Goal: Understand site structure: Understand site structure

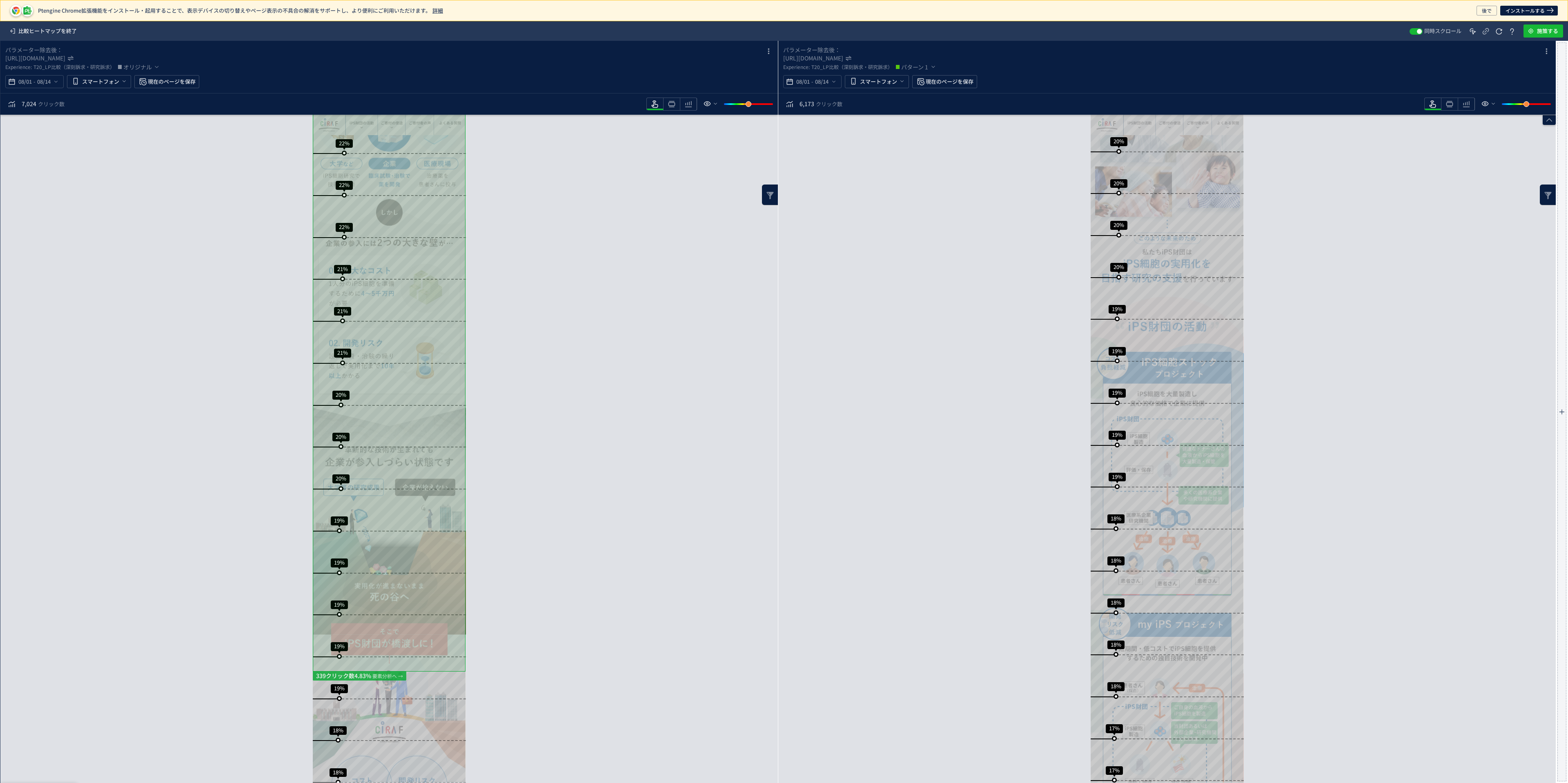
scroll to position [653, 0]
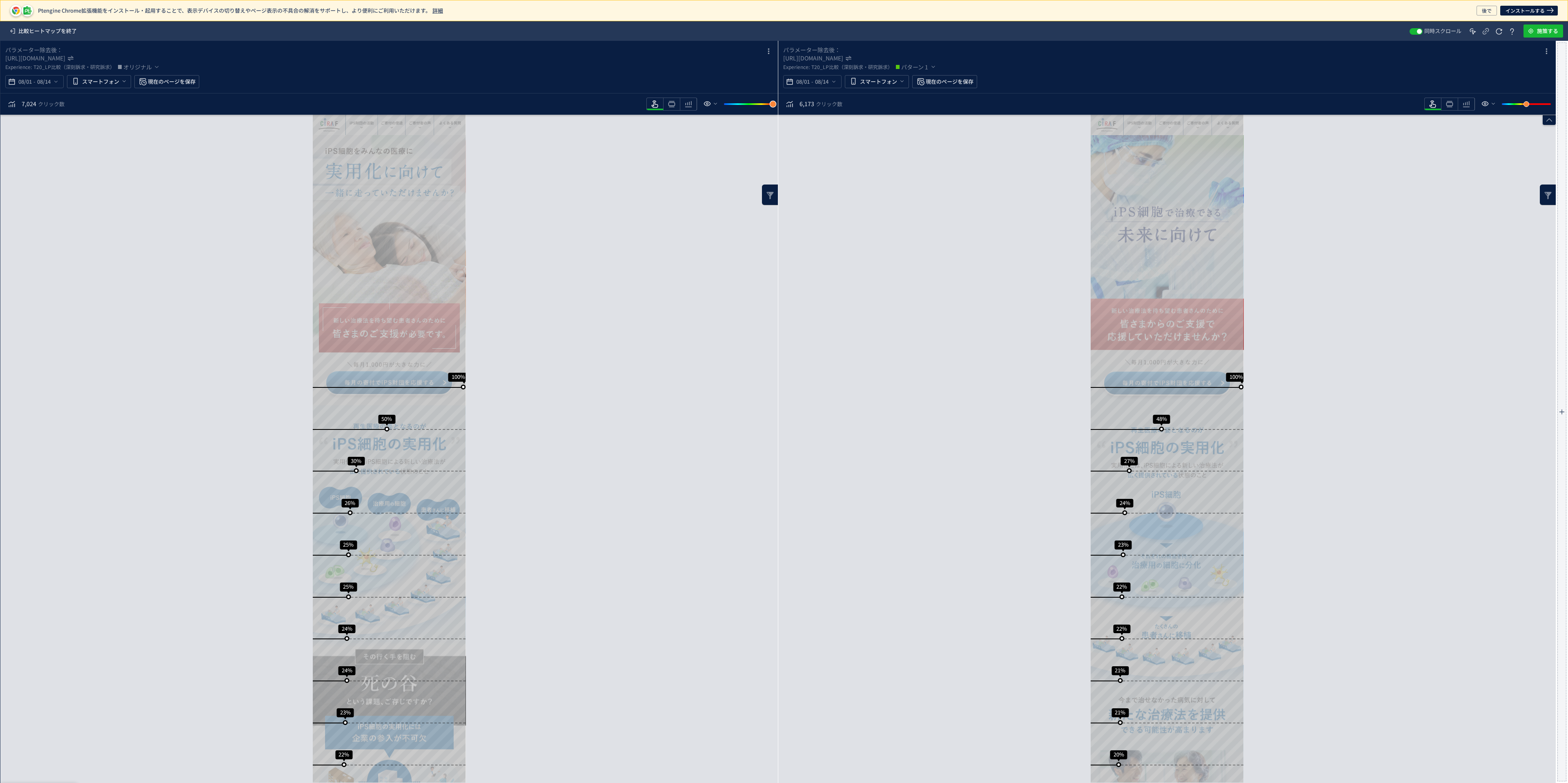
drag, startPoint x: 749, startPoint y: 111, endPoint x: 779, endPoint y: 110, distance: 30.0
click at [779, 110] on div "パラメーター除去後： [URL][DOMAIN_NAME] Experience: T20_LP比較（深刻訴求・研究訴求） オリジナル 08/01 - 08/…" at bounding box center [778, 412] width 1556 height 742
drag, startPoint x: 773, startPoint y: 105, endPoint x: 704, endPoint y: 105, distance: 69.0
click at [704, 105] on div "heatmap-toolbar" at bounding box center [708, 104] width 129 height 15
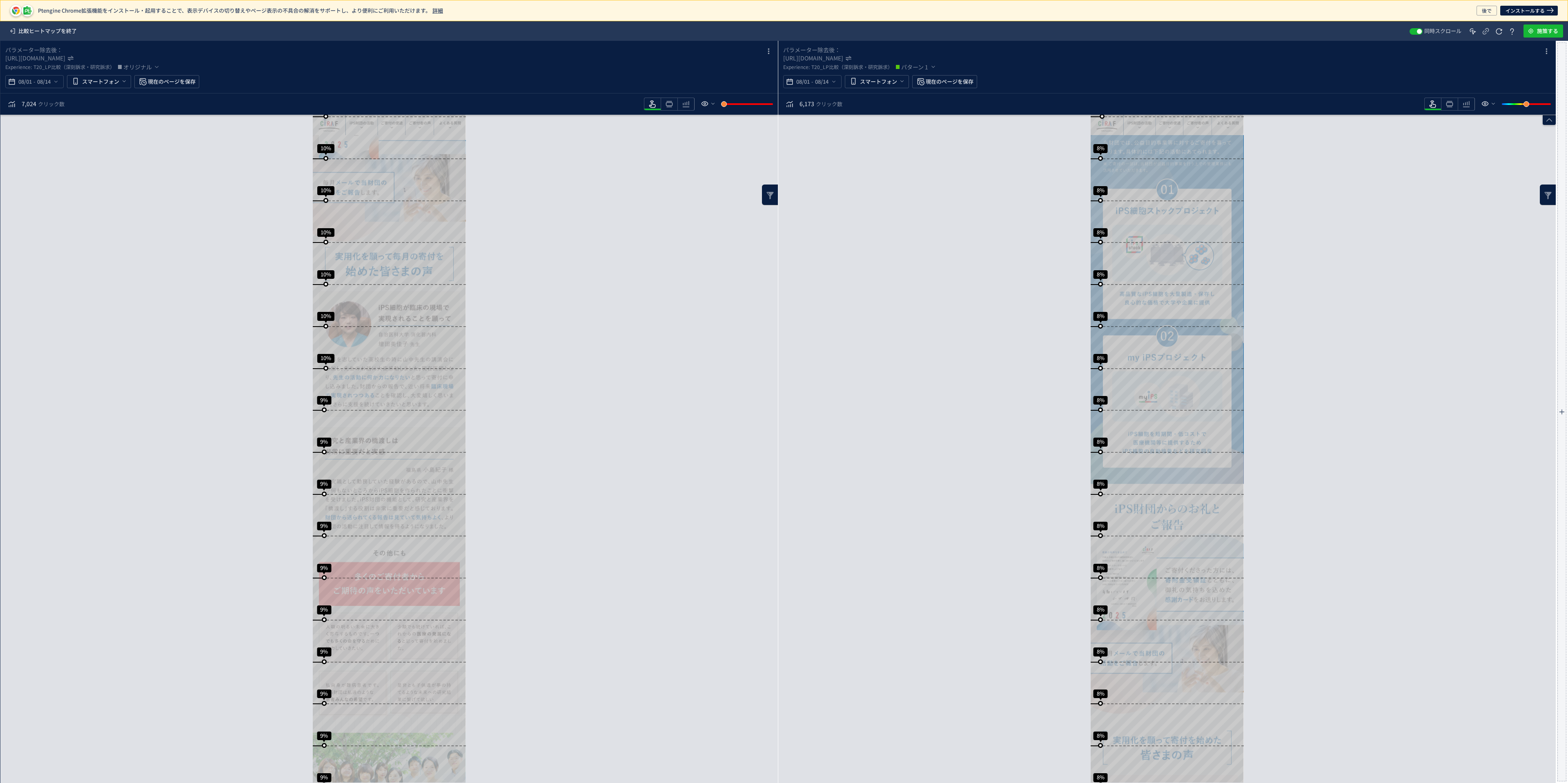
click at [745, 105] on div "slider between 0 and 200" at bounding box center [749, 104] width 49 height 2
click at [751, 109] on div "slider between 0 and 200" at bounding box center [744, 104] width 15 height 15
drag, startPoint x: 747, startPoint y: 107, endPoint x: 751, endPoint y: 110, distance: 5.0
click at [751, 110] on div "slider between 0 and 200" at bounding box center [749, 104] width 15 height 15
click at [671, 106] on use "heatmap-toolbar" at bounding box center [672, 104] width 7 height 6
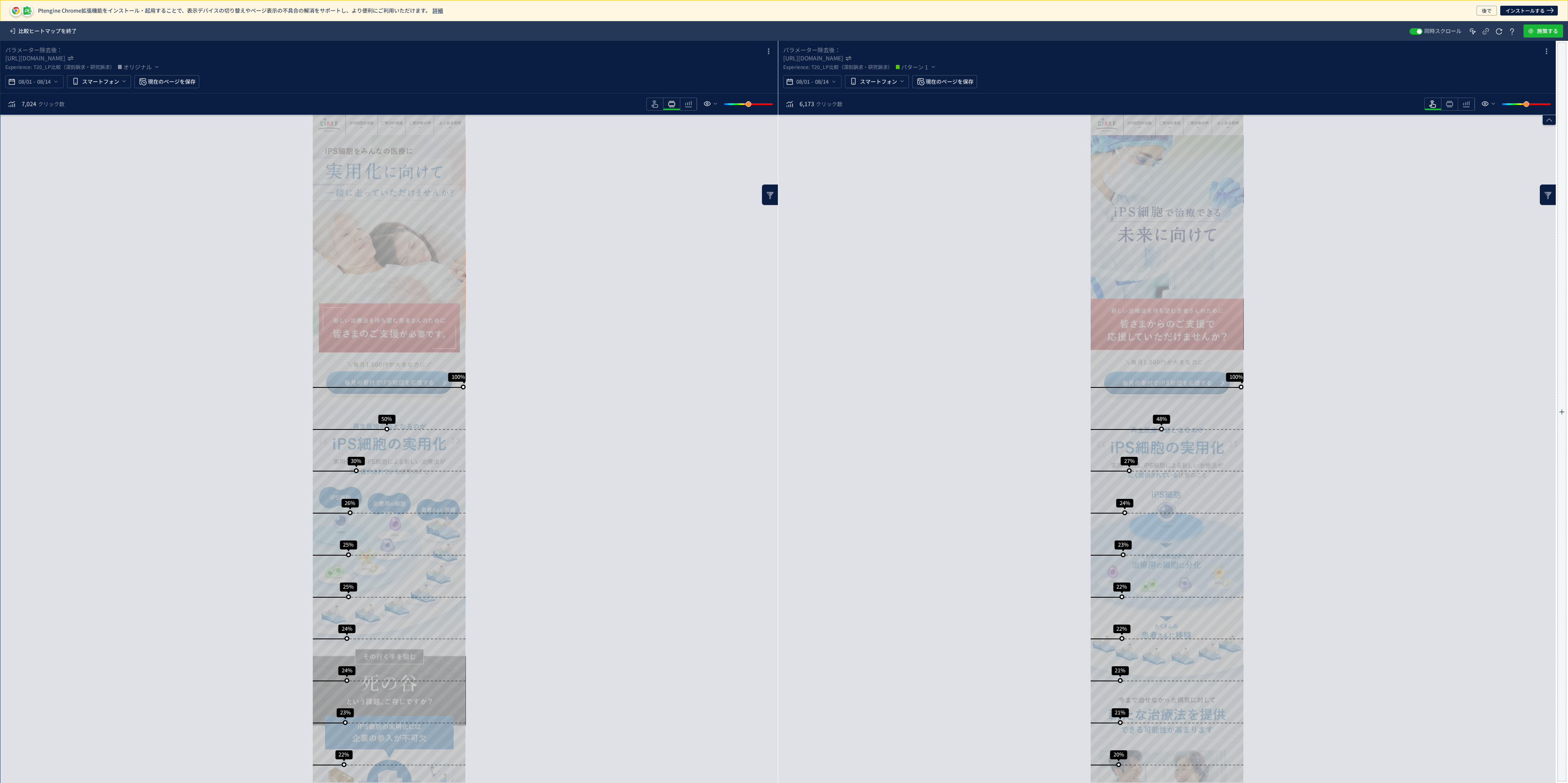
click at [934, 164] on div "スクロール到達率 100% スクロール到達率 48% スクロール到達率 27% スクロール到達率 24% スクロール到達率 23% スクロール到達率 22% …" at bounding box center [1166, 449] width 777 height 668
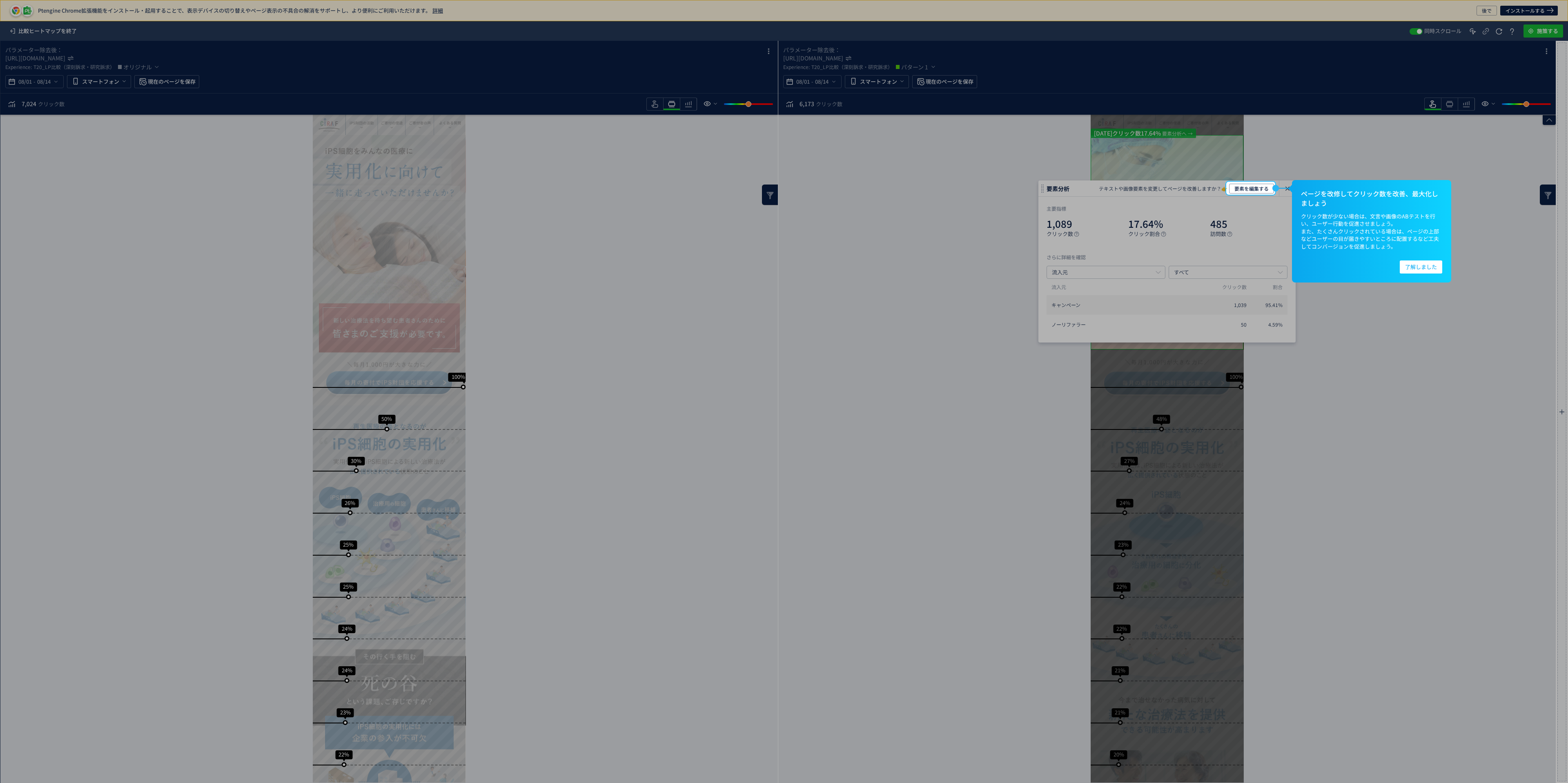
click at [1399, 364] on div "heatmap-box" at bounding box center [784, 489] width 1568 height 587
click at [1431, 267] on span "了解しました" at bounding box center [1421, 266] width 32 height 13
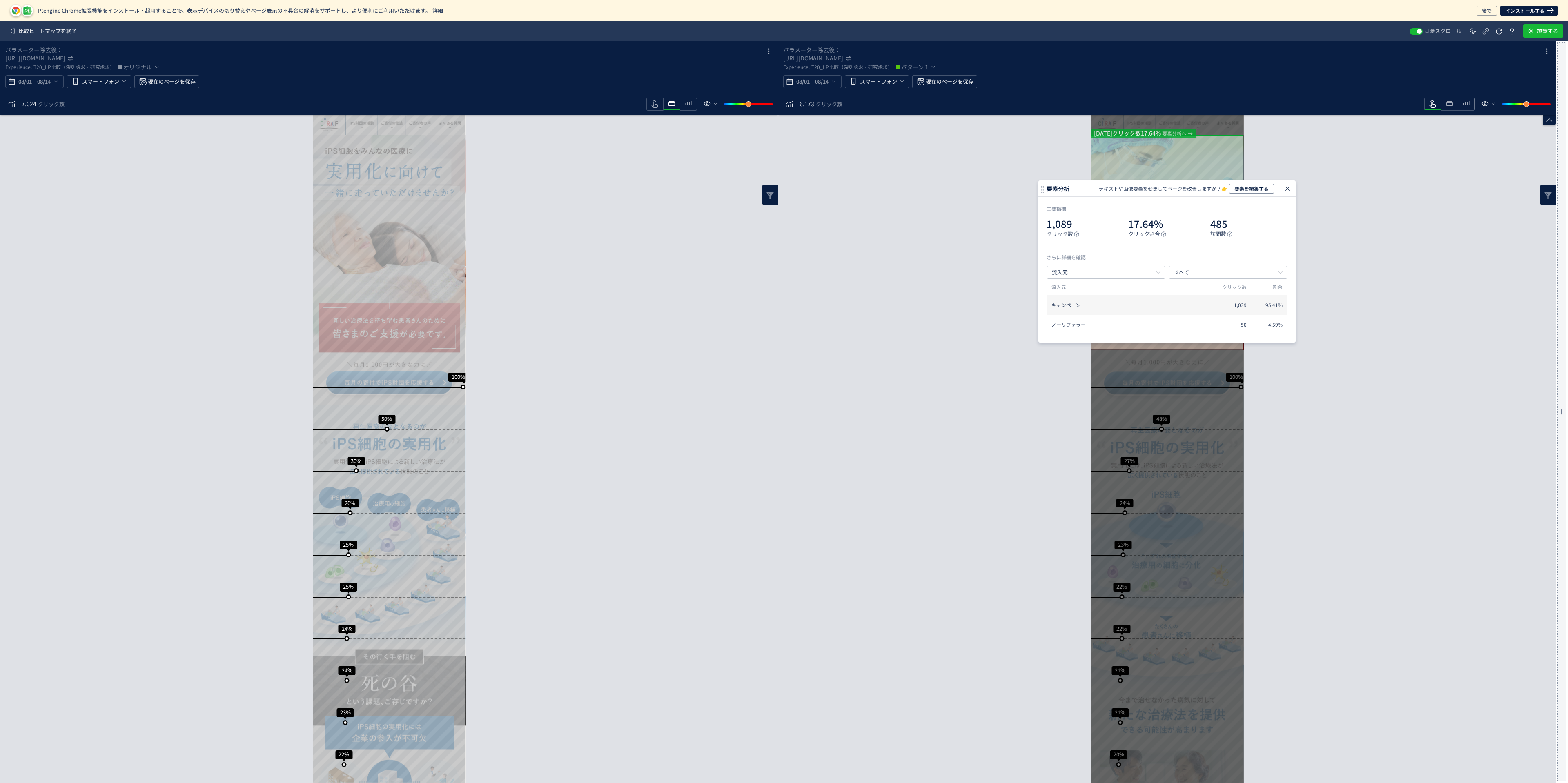
click at [962, 141] on div "スクロール到達率 100% スクロール到達率 48% スクロール到達率 27% スクロール到達率 24% スクロール到達率 23% スクロール到達率 22% …" at bounding box center [1166, 449] width 777 height 668
click at [685, 104] on use "heatmap-toolbar" at bounding box center [689, 104] width 7 height 6
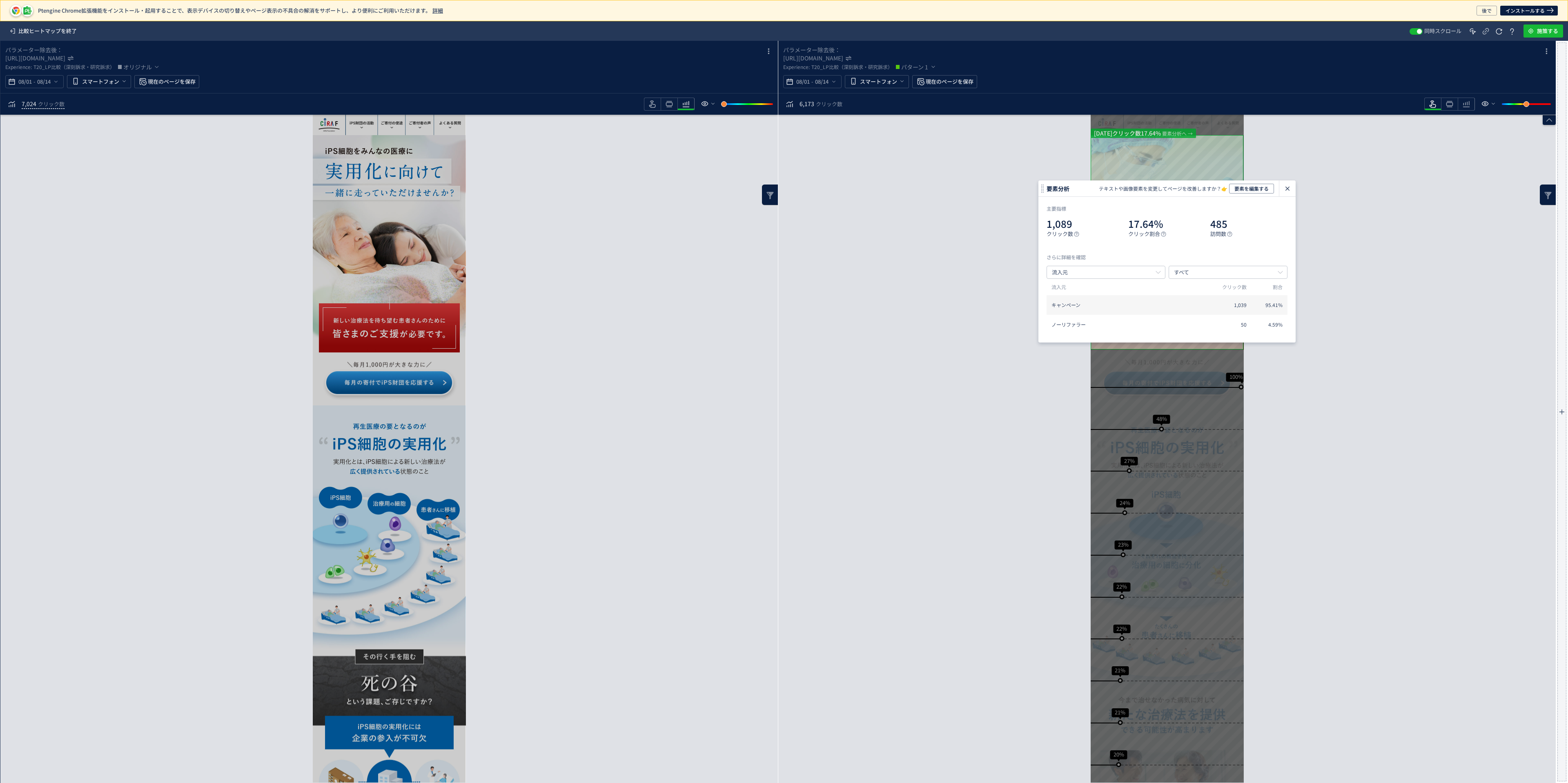
click at [1291, 185] on icon "heatmap-click-data-modal" at bounding box center [1287, 188] width 10 height 10
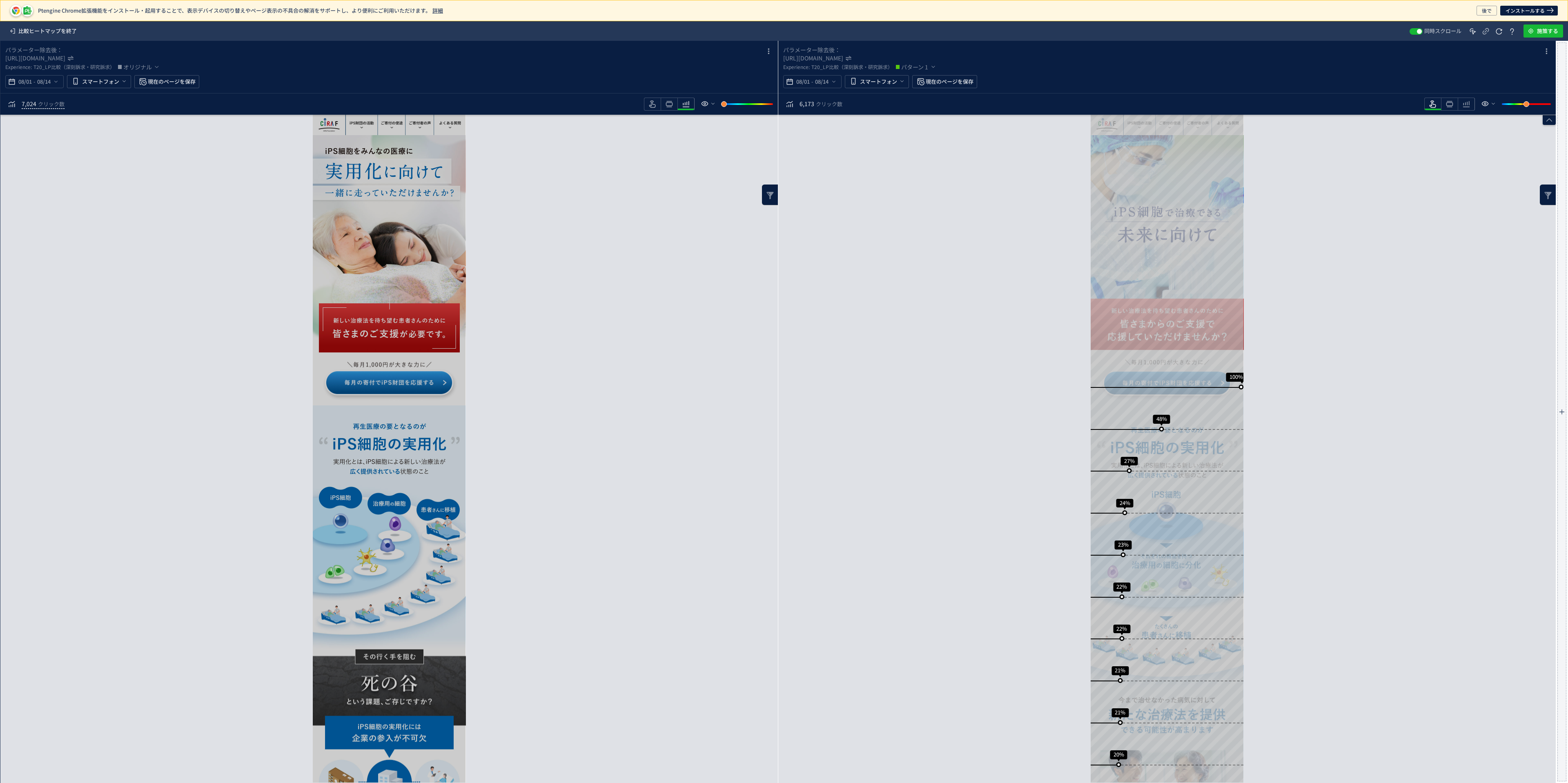
drag, startPoint x: 1014, startPoint y: 170, endPoint x: 1306, endPoint y: 390, distance: 365.6
click at [1306, 390] on div "スクロール到達率 100% スクロール到達率 48% スクロール到達率 27% スクロール到達率 24% スクロール到達率 23% スクロール到達率 22% …" at bounding box center [1166, 449] width 777 height 668
click at [687, 106] on icon "heatmap-toolbar" at bounding box center [685, 104] width 10 height 10
click at [917, 228] on div "スクロール到達率 100% スクロール到達率 48% スクロール到達率 27% スクロール到達率 24% スクロール到達率 23% スクロール到達率 22% …" at bounding box center [1166, 449] width 777 height 668
click at [691, 99] on icon "heatmap-toolbar" at bounding box center [685, 104] width 10 height 10
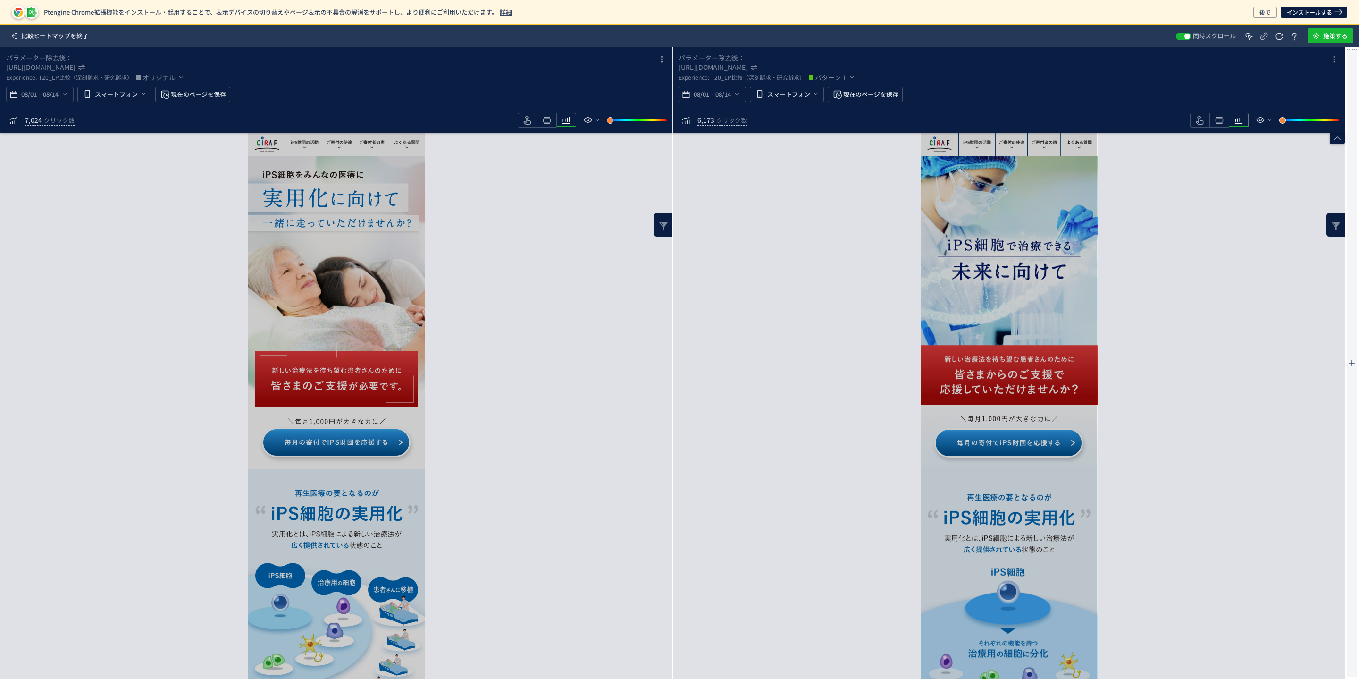
click at [553, 121] on icon "heatmap-toolbar" at bounding box center [546, 120] width 11 height 11
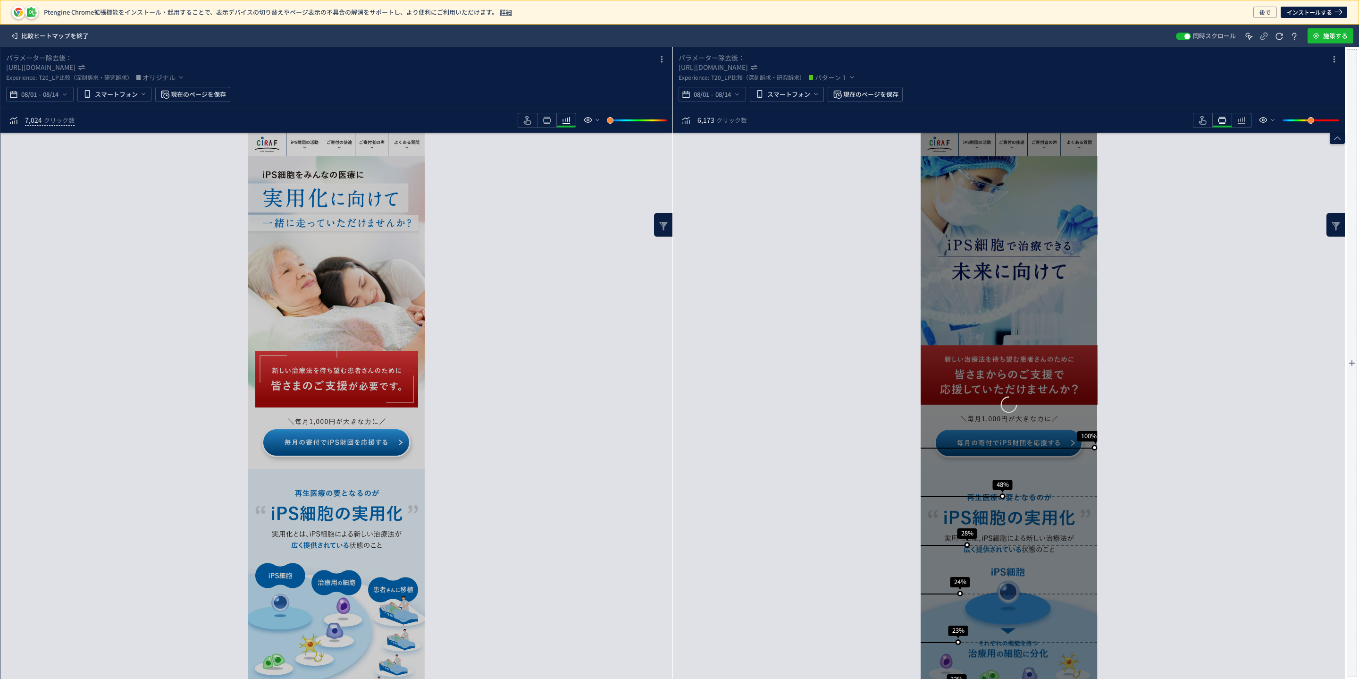
click at [544, 120] on icon "heatmap-toolbar" at bounding box center [546, 120] width 11 height 11
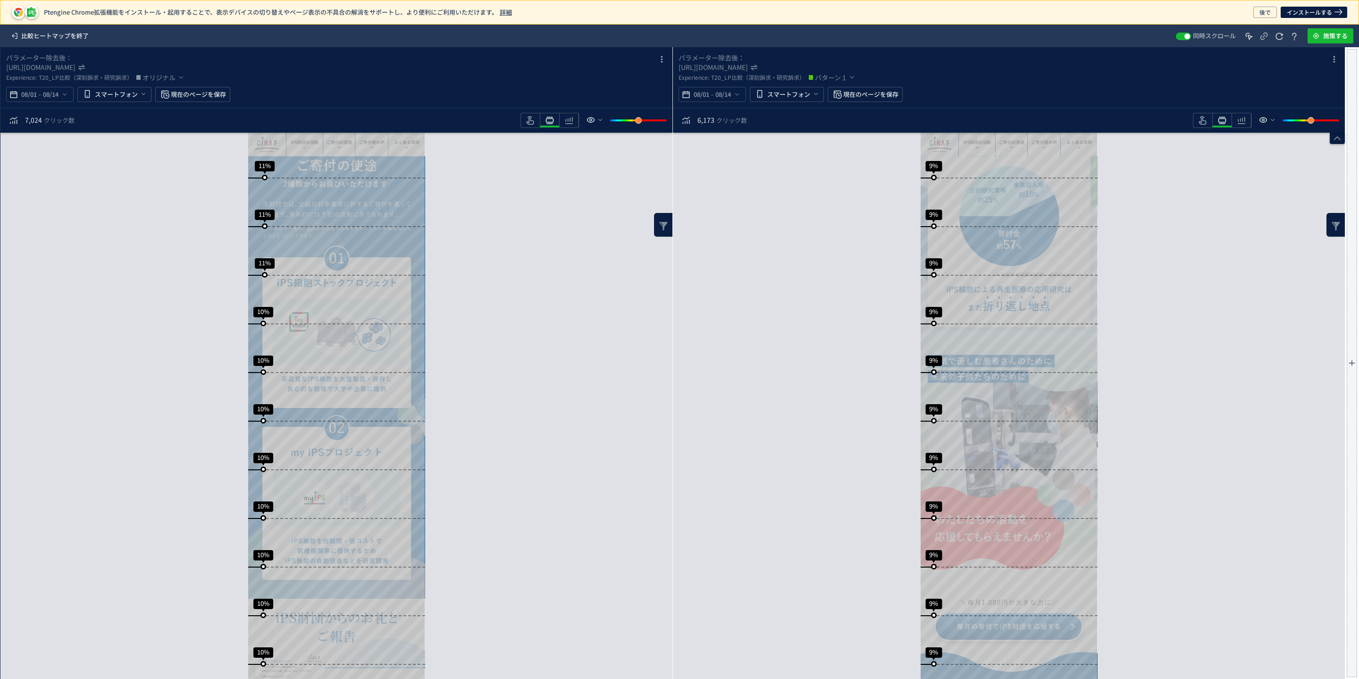
click at [714, 510] on div "スクロール到達率 100% スクロール到達率 48% スクロール到達率 28% スクロール到達率 24% スクロール到達率 23% スクロール到達率 22% …" at bounding box center [1009, 406] width 672 height 546
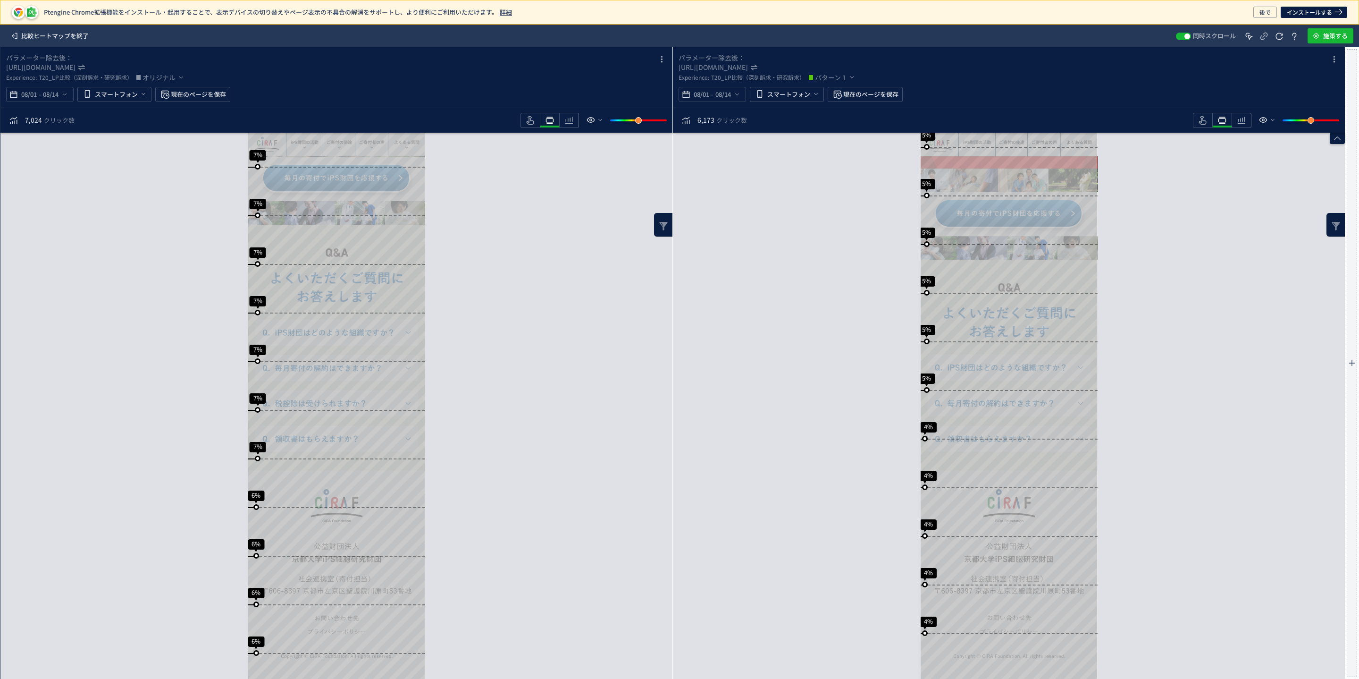
drag, startPoint x: 1091, startPoint y: 625, endPoint x: 1082, endPoint y: 473, distance: 151.8
